Goal: Check status: Check status

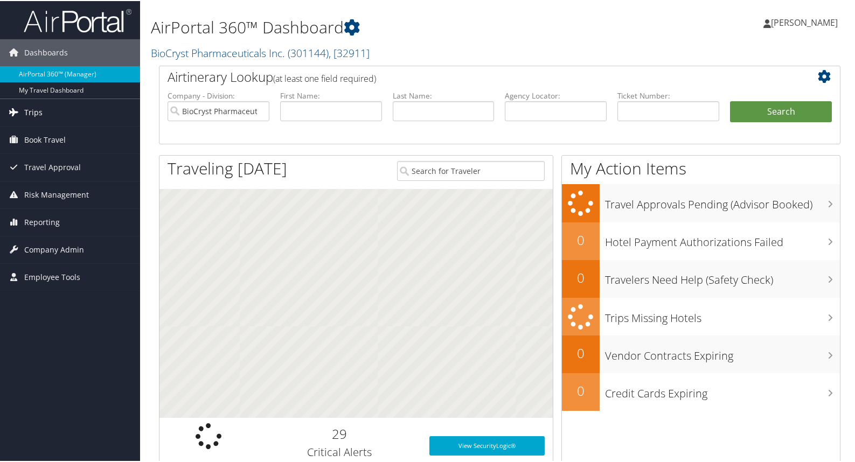
click at [23, 113] on link "Trips" at bounding box center [70, 111] width 140 height 27
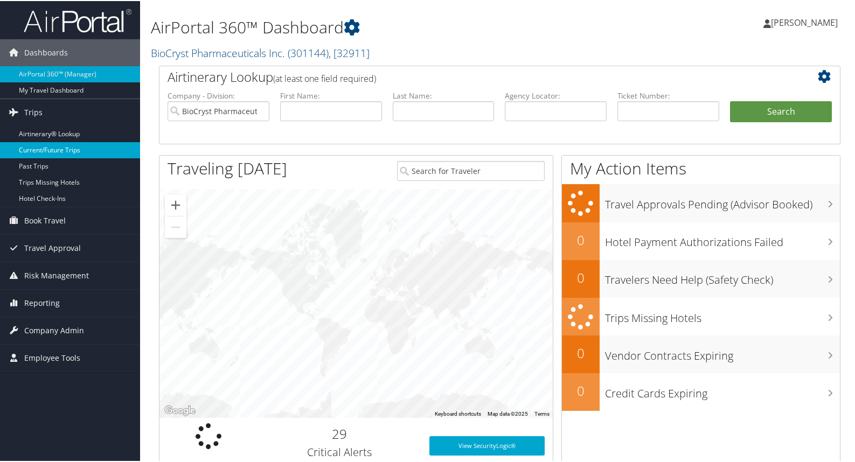
click at [35, 152] on link "Current/Future Trips" at bounding box center [70, 149] width 140 height 16
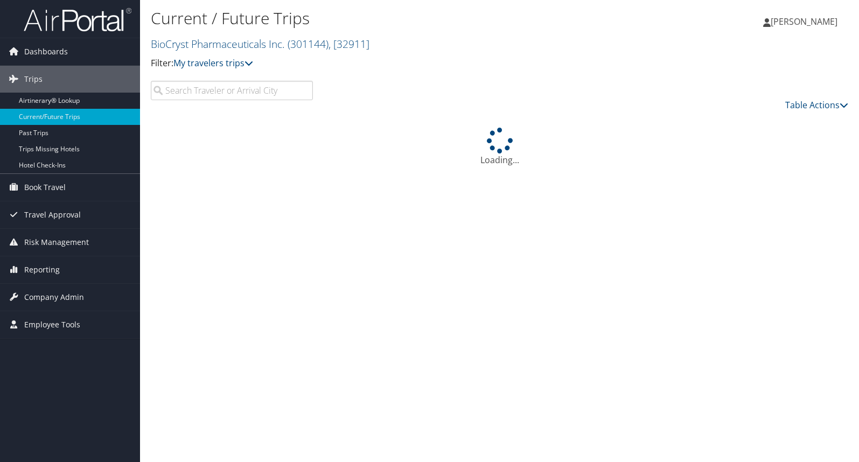
click at [195, 93] on input "search" at bounding box center [232, 90] width 162 height 19
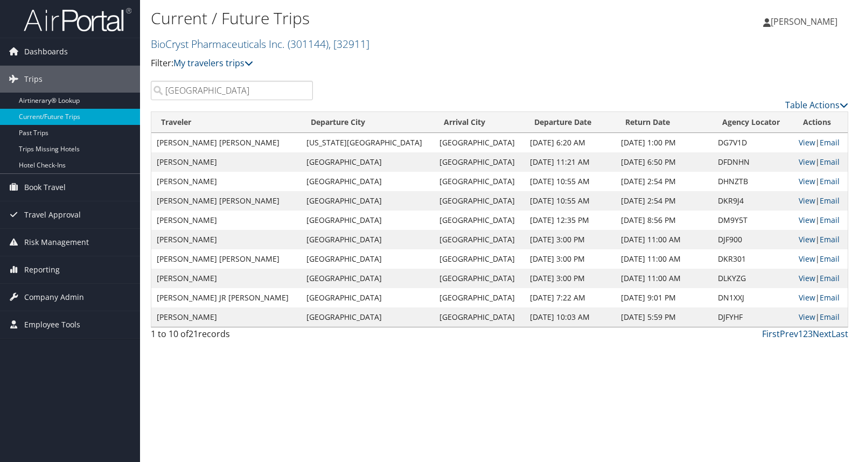
type input "[GEOGRAPHIC_DATA]"
drag, startPoint x: 259, startPoint y: 302, endPoint x: 158, endPoint y: 297, distance: 100.3
click at [158, 297] on td "[PERSON_NAME] JR [PERSON_NAME]" at bounding box center [226, 297] width 150 height 19
click at [251, 301] on td "[PERSON_NAME] JR [PERSON_NAME]" at bounding box center [226, 297] width 150 height 19
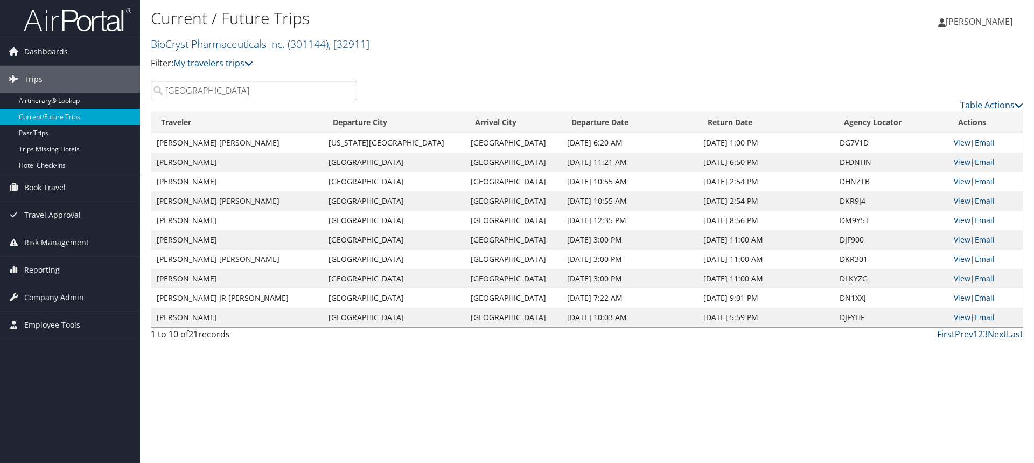
click at [326, 372] on div "Current / Future Trips BioCryst Pharmaceuticals Inc. ( 301144 ) , [ 32911 ] Fil…" at bounding box center [587, 231] width 894 height 463
click at [859, 183] on link "View" at bounding box center [962, 181] width 17 height 10
click at [859, 335] on link "Next" at bounding box center [997, 334] width 19 height 12
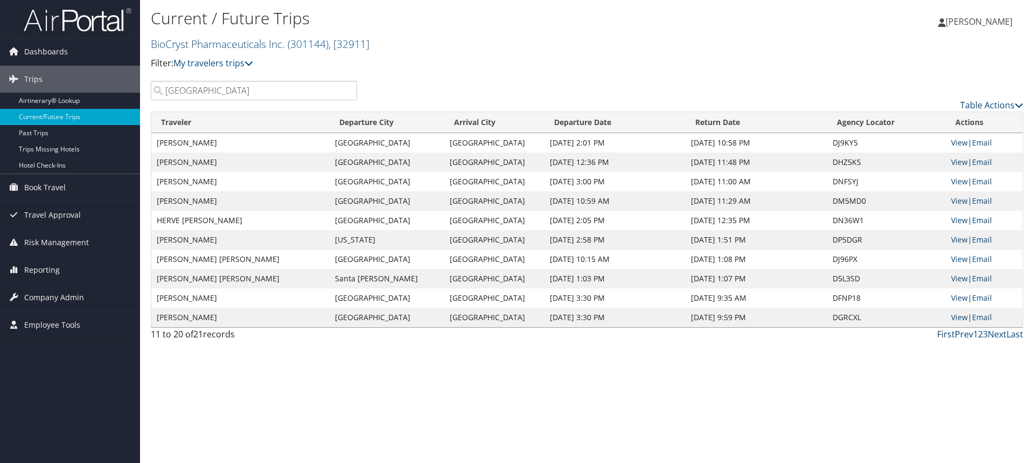
click at [859, 334] on link "Prev" at bounding box center [964, 334] width 18 height 12
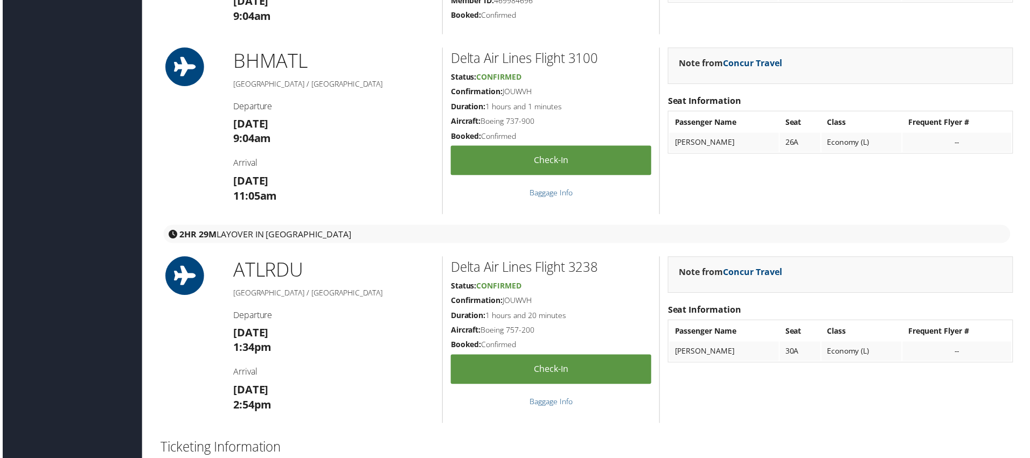
scroll to position [1078, 0]
